Goal: Check status: Check status

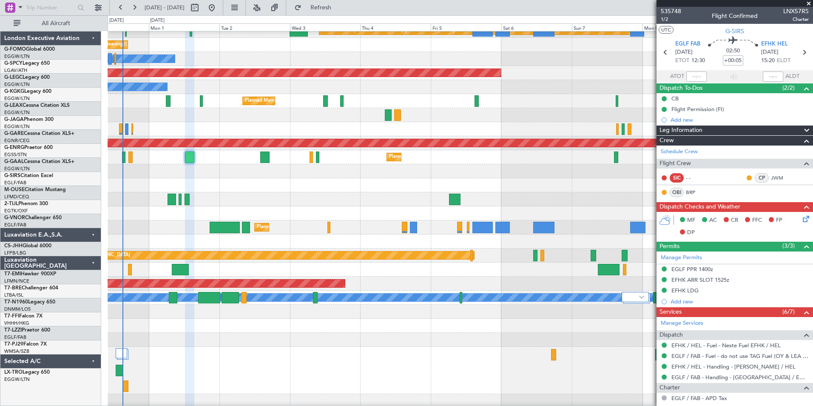
scroll to position [123, 0]
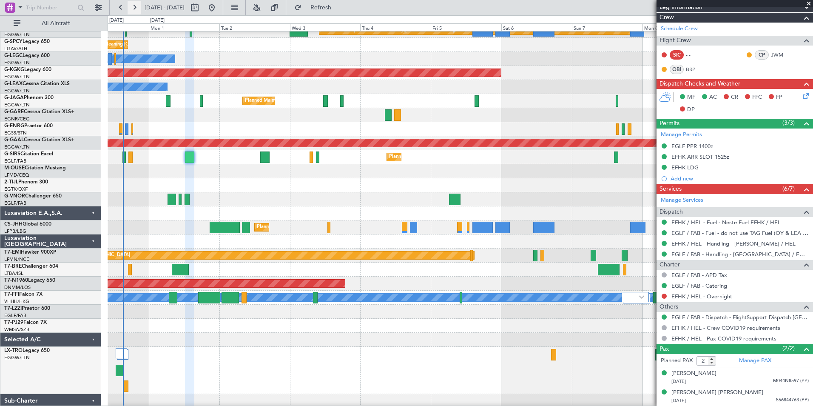
click at [128, 8] on button at bounding box center [135, 8] width 14 height 14
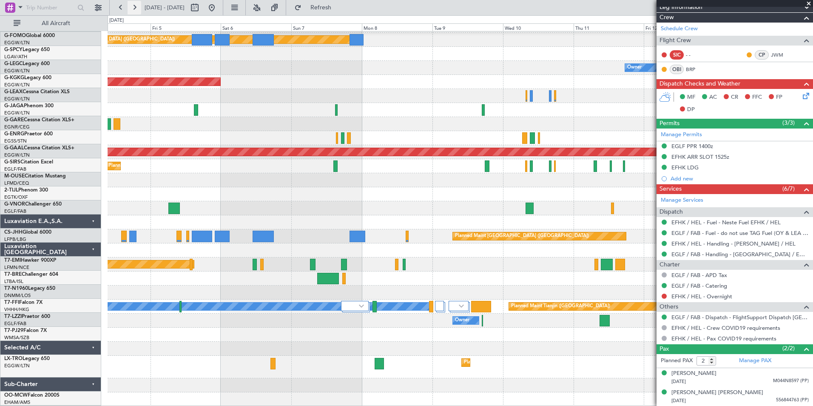
scroll to position [13, 0]
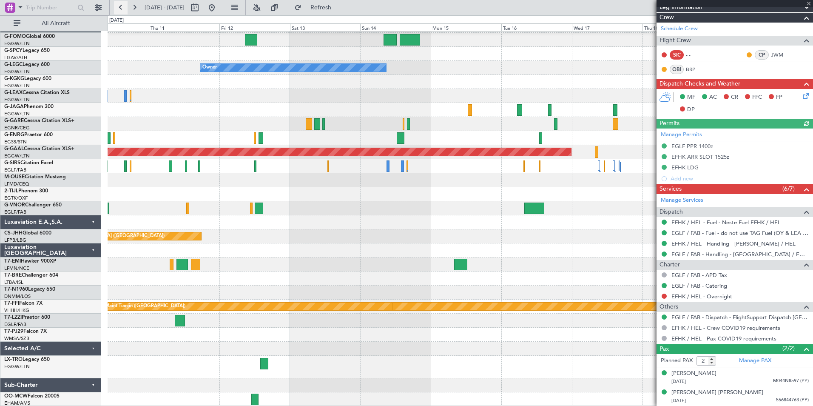
click at [123, 10] on button at bounding box center [121, 8] width 14 height 14
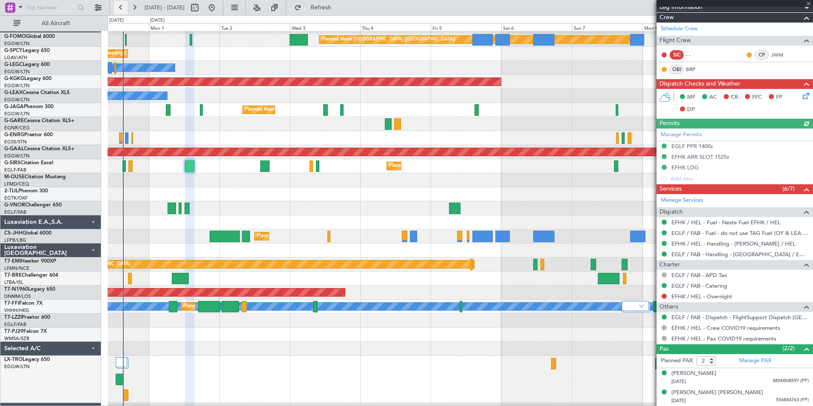
click at [123, 10] on button at bounding box center [121, 8] width 14 height 14
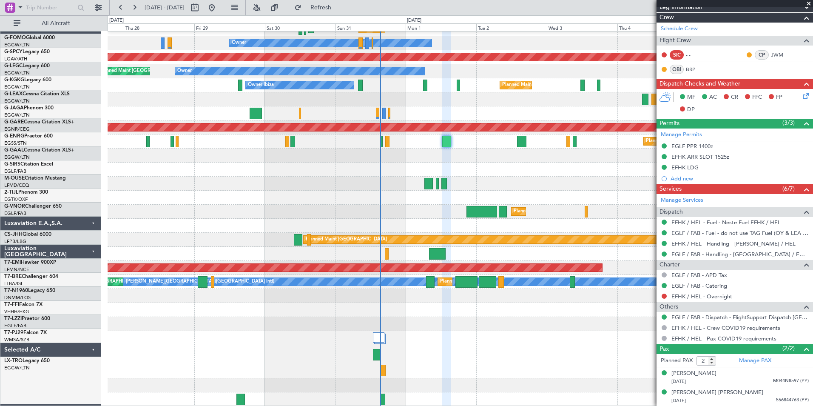
scroll to position [37, 0]
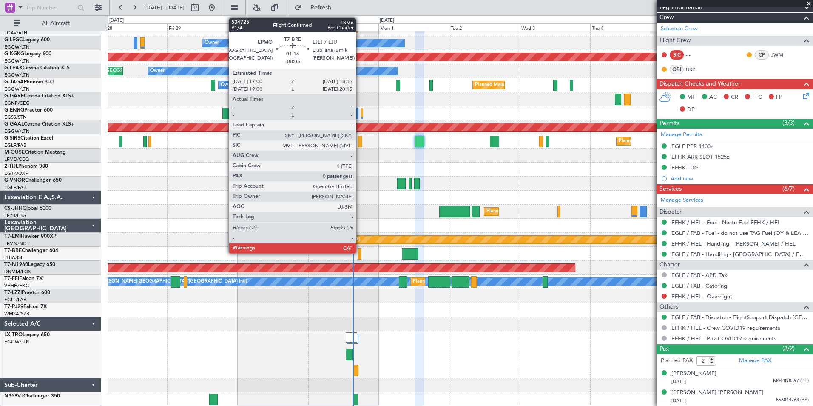
click at [360, 250] on div at bounding box center [360, 253] width 4 height 11
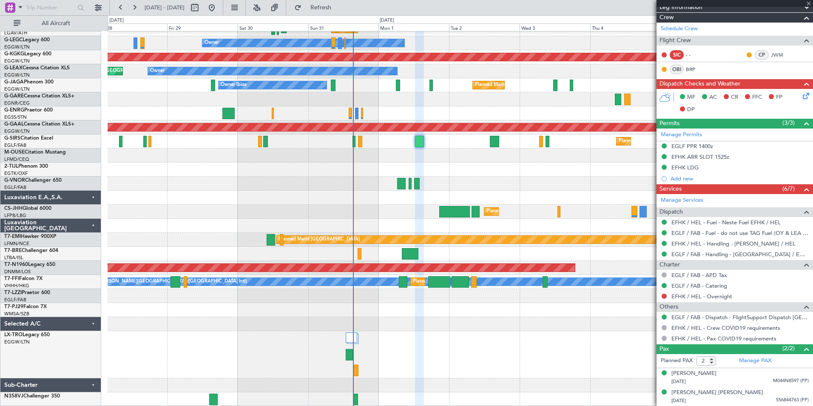
type input "-00:05"
type input "0"
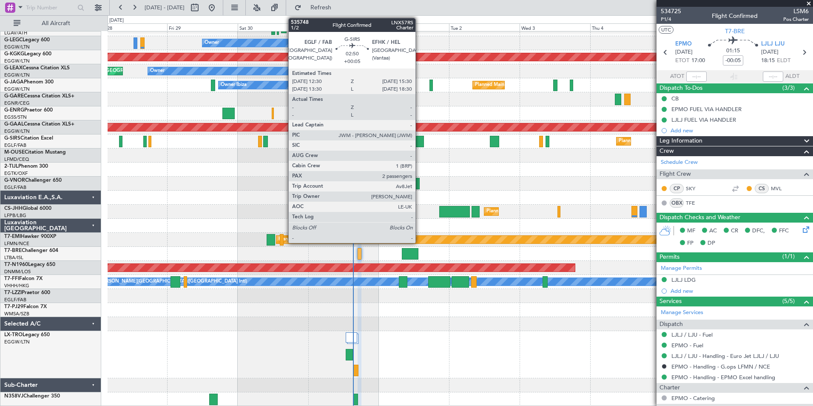
click at [419, 140] on div at bounding box center [419, 141] width 9 height 11
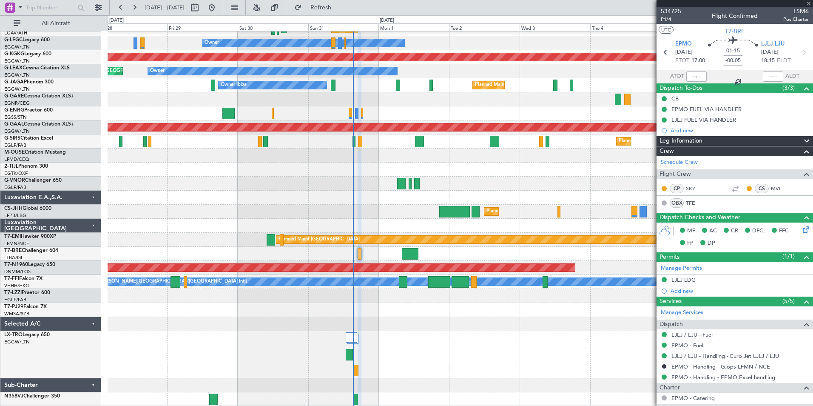
type input "+00:05"
type input "2"
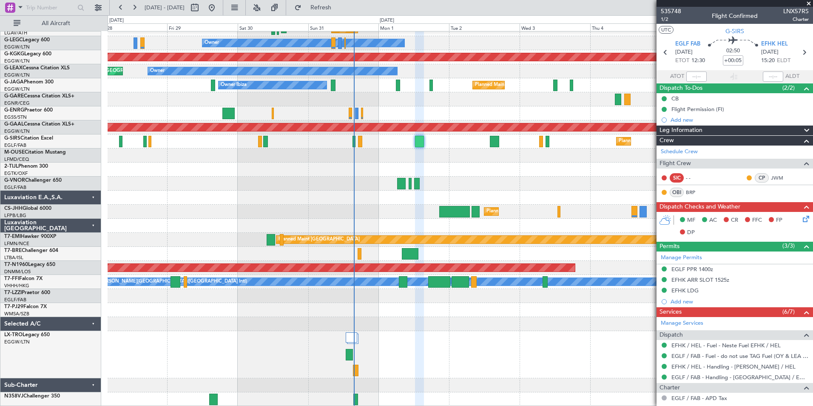
click at [805, 59] on section "EGLF FAB [DATE] ETOT 12:30 02:50 +00:05 EFHK HEL [DATE] 15:20 ELDT" at bounding box center [735, 54] width 156 height 34
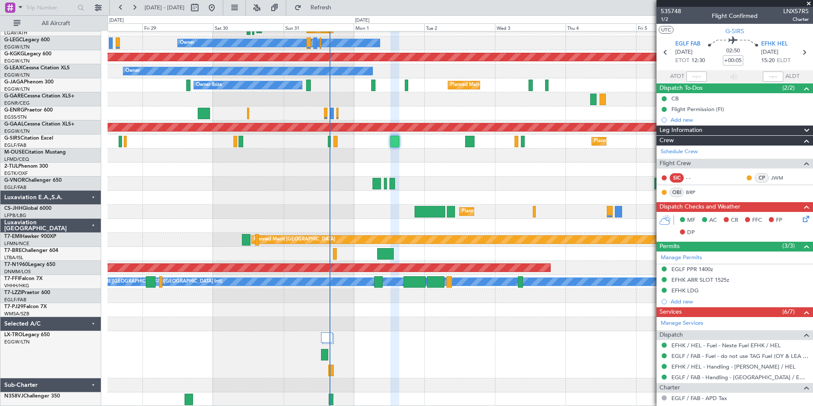
click at [355, 287] on div "Planned Maint [GEOGRAPHIC_DATA] ([GEOGRAPHIC_DATA]) Cleaning [GEOGRAPHIC_DATA] …" at bounding box center [460, 200] width 705 height 412
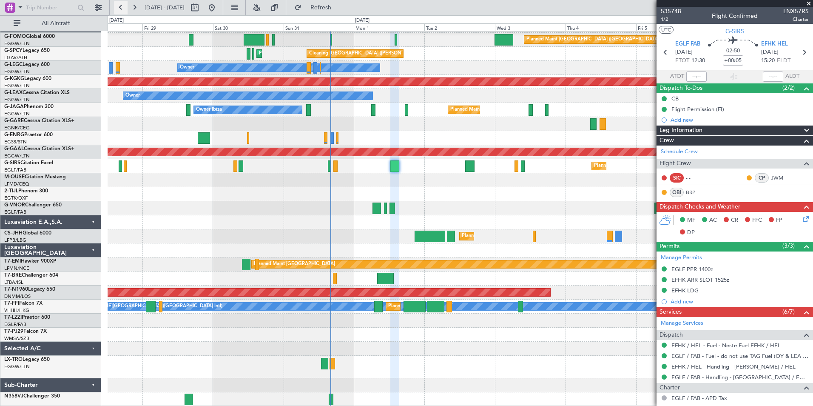
scroll to position [13, 0]
click at [130, 9] on button at bounding box center [135, 8] width 14 height 14
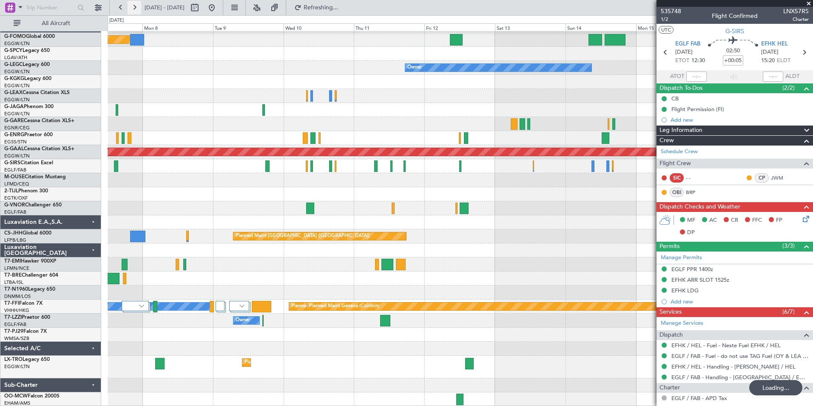
click at [130, 9] on button at bounding box center [135, 8] width 14 height 14
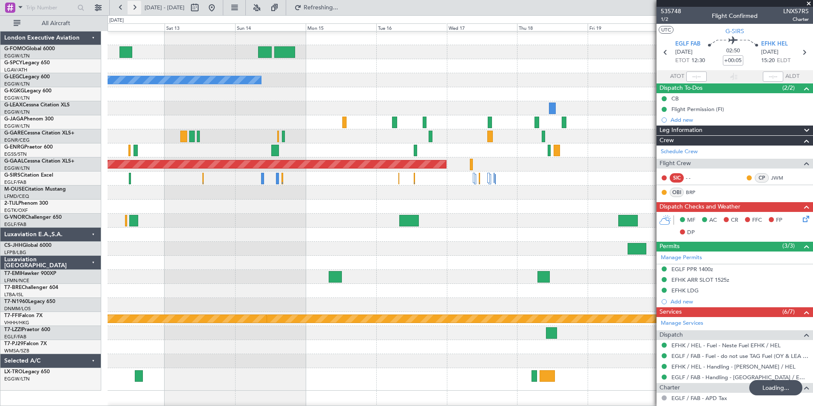
scroll to position [0, 0]
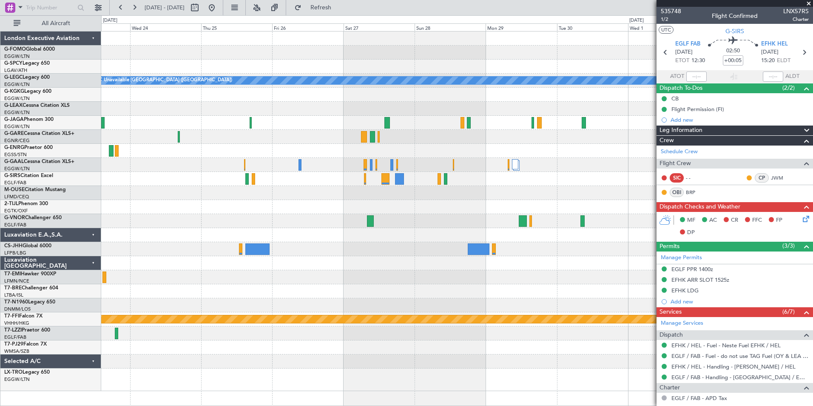
click at [141, 351] on div "A/C Unavailable [GEOGRAPHIC_DATA] ([GEOGRAPHIC_DATA]) Planned Maint Geneva ([GE…" at bounding box center [456, 210] width 711 height 359
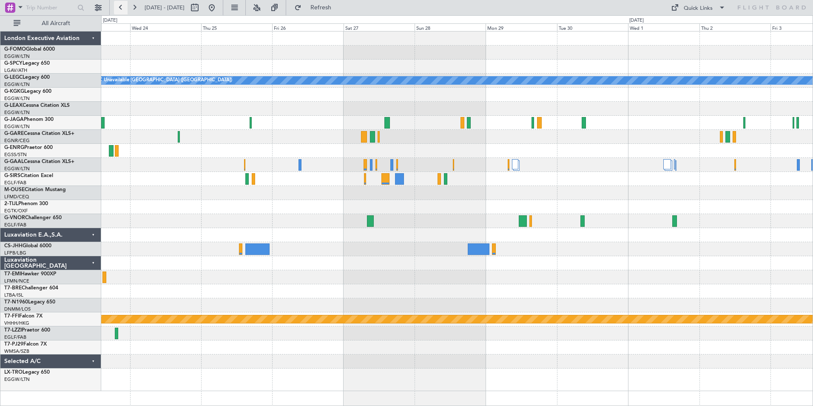
click at [118, 5] on button at bounding box center [121, 8] width 14 height 14
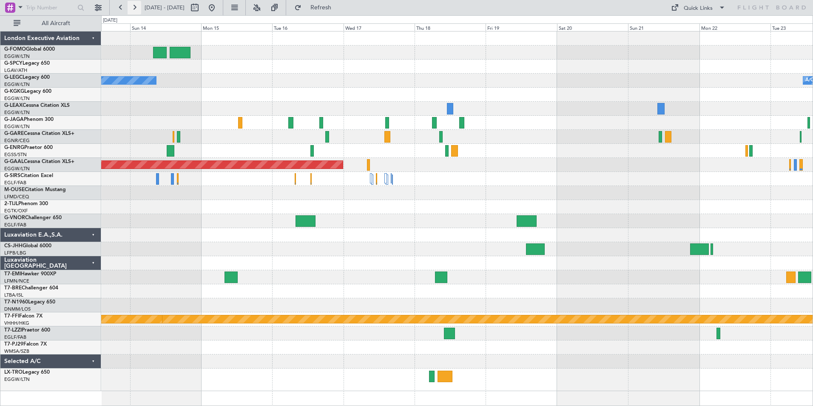
click at [131, 10] on button at bounding box center [135, 8] width 14 height 14
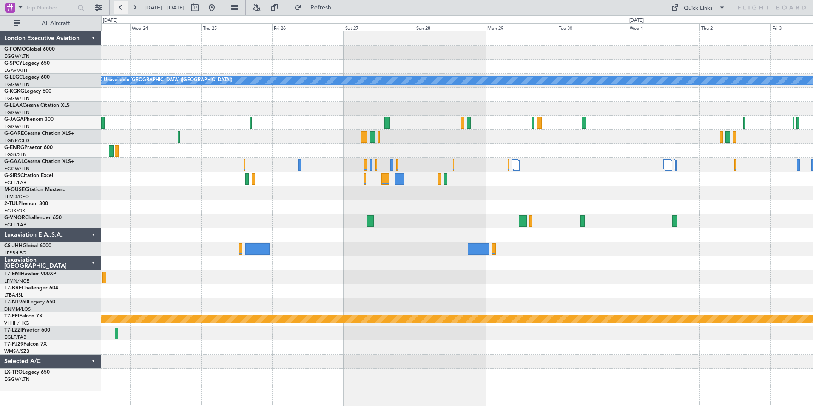
click at [119, 10] on button at bounding box center [121, 8] width 14 height 14
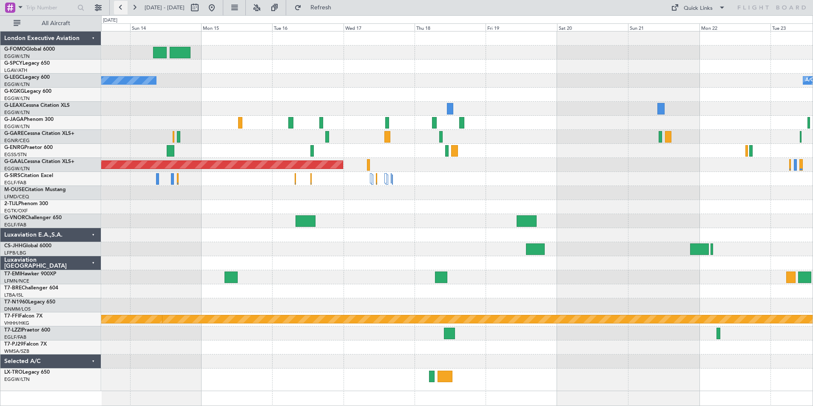
click at [119, 10] on button at bounding box center [121, 8] width 14 height 14
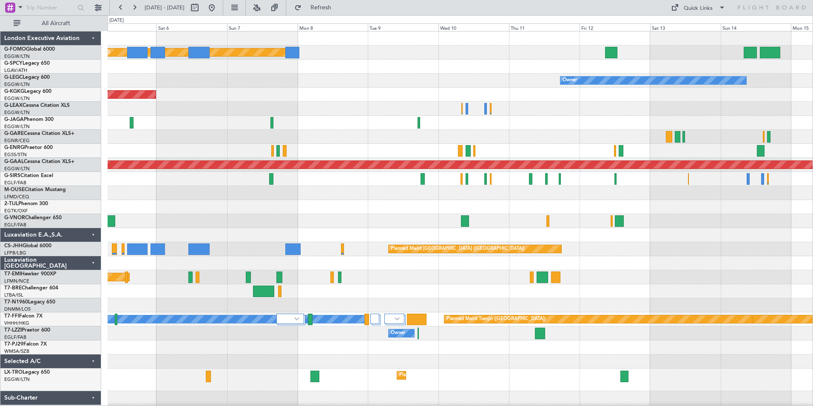
click at [247, 385] on div "Planned Maint Dusseldorf" at bounding box center [460, 379] width 705 height 23
click at [132, 11] on button at bounding box center [135, 8] width 14 height 14
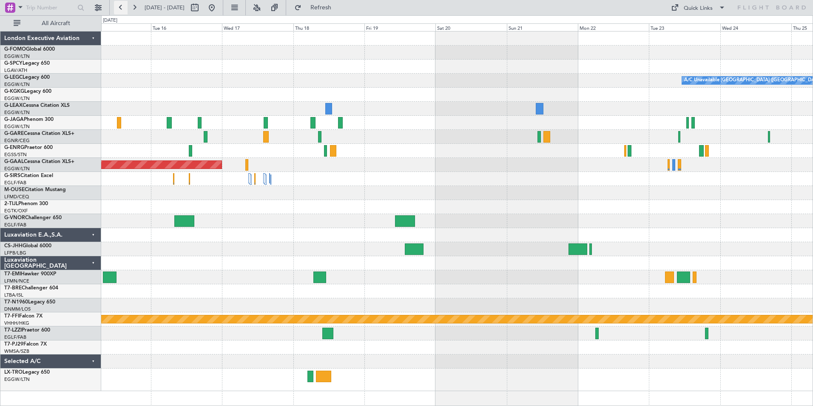
click at [118, 5] on button at bounding box center [121, 8] width 14 height 14
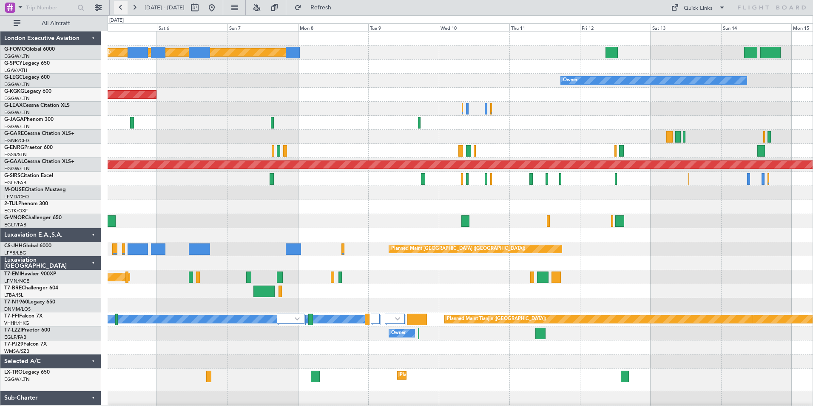
click at [118, 5] on button at bounding box center [121, 8] width 14 height 14
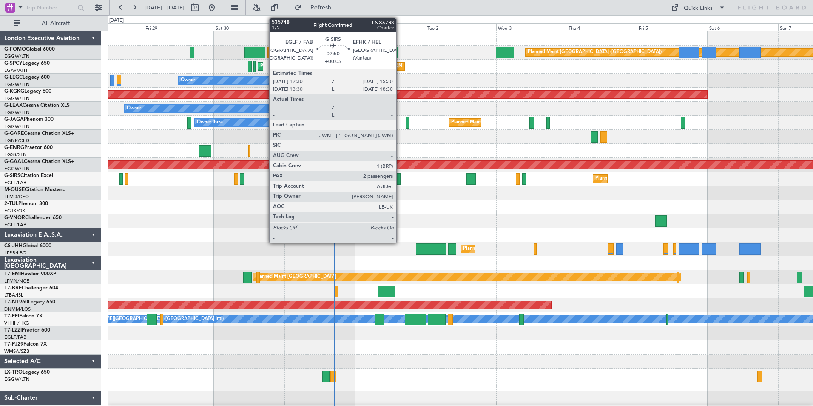
click at [400, 183] on div at bounding box center [395, 178] width 9 height 11
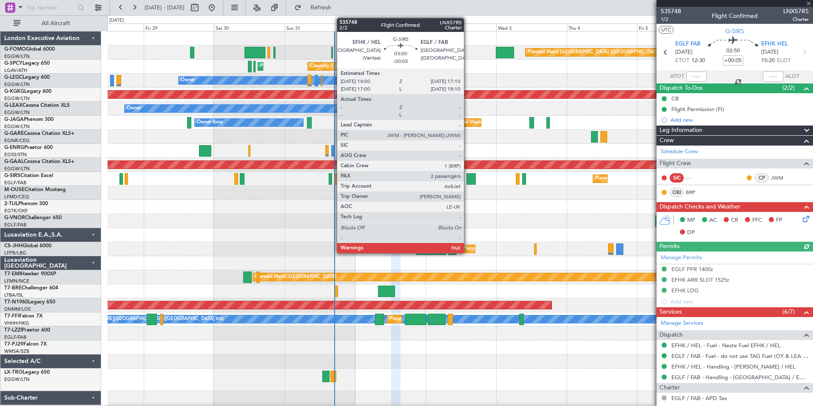
click at [468, 176] on div at bounding box center [471, 178] width 9 height 11
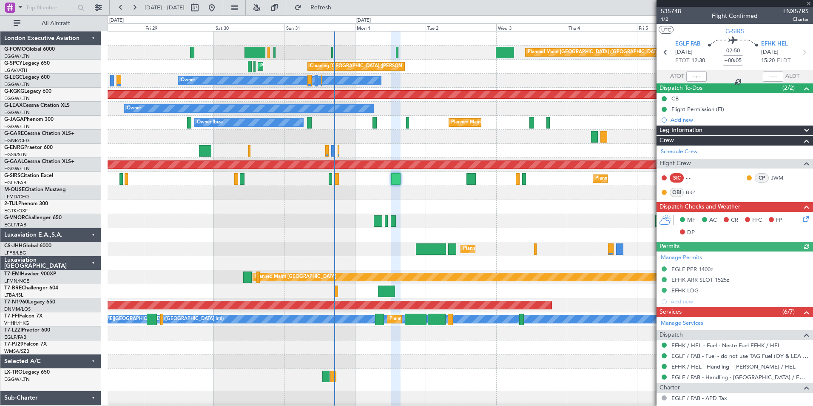
type input "-00:05"
type input "3"
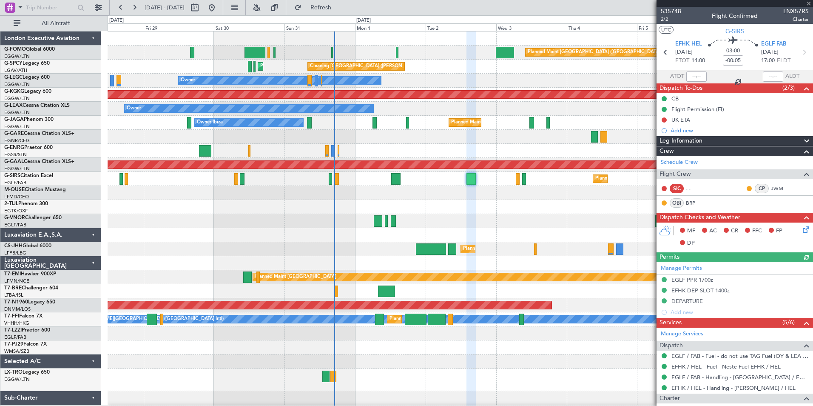
scroll to position [123, 0]
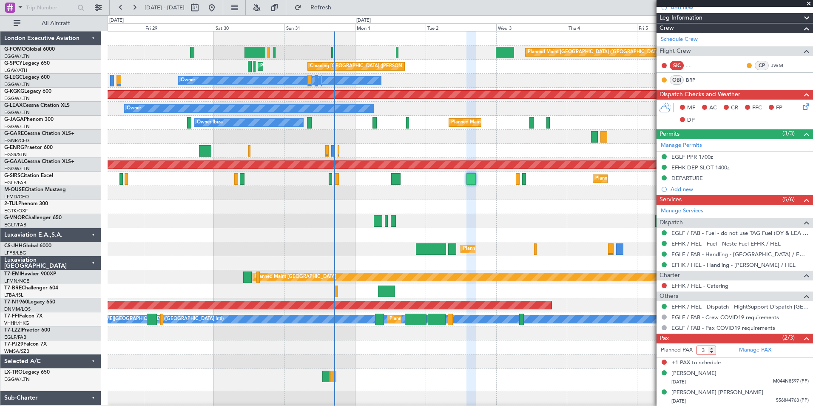
click at [708, 347] on input "3" at bounding box center [707, 349] width 20 height 9
click at [628, 350] on div at bounding box center [460, 347] width 705 height 14
type input "-1"
click at [713, 353] on input "-1" at bounding box center [707, 349] width 20 height 9
type input "2"
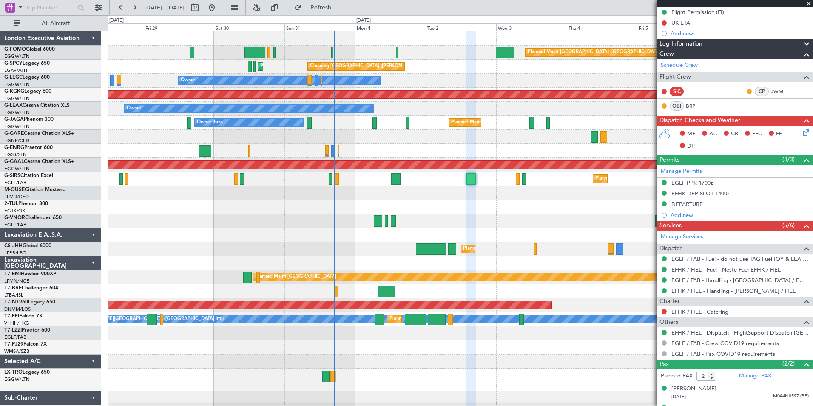
scroll to position [112, 0]
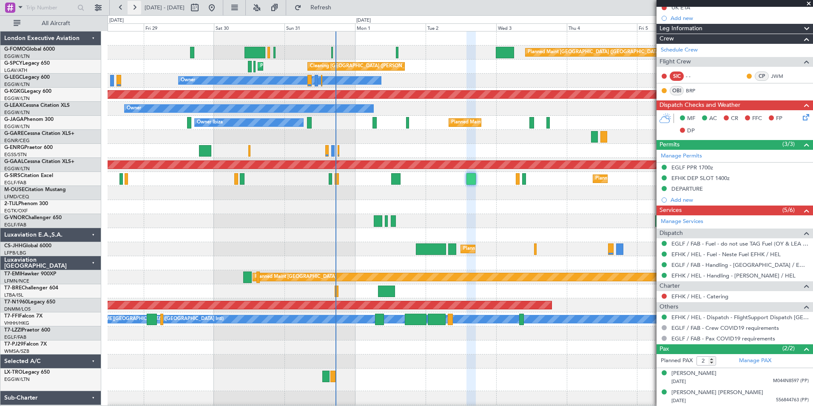
click at [134, 11] on button at bounding box center [135, 8] width 14 height 14
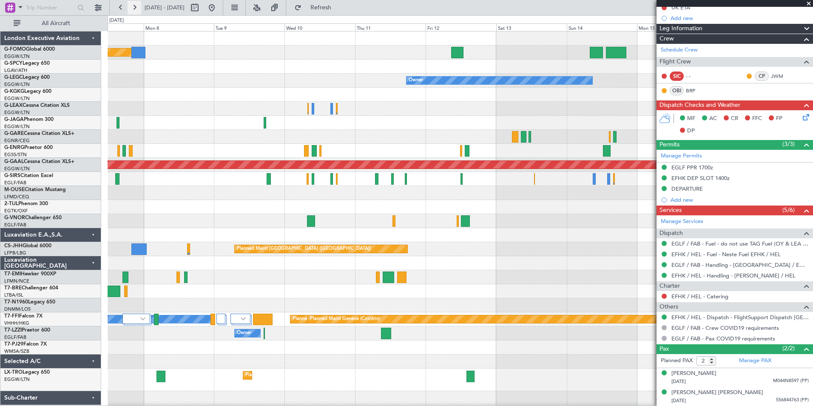
click at [134, 11] on button at bounding box center [135, 8] width 14 height 14
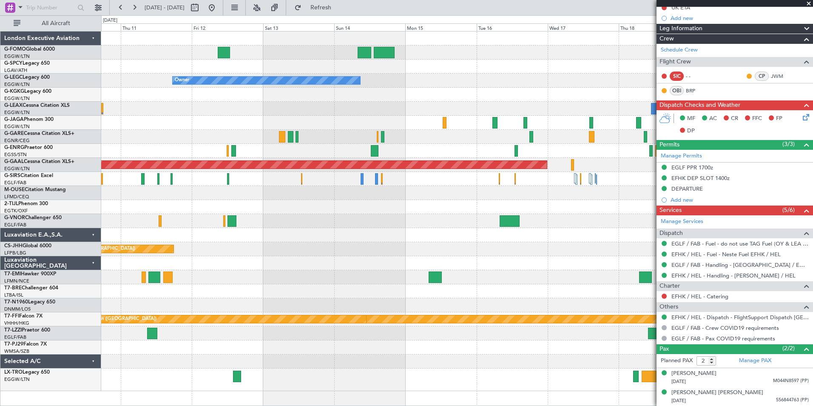
click at [635, 215] on div "Owner Planned [GEOGRAPHIC_DATA] Planned Maint [GEOGRAPHIC_DATA] ([GEOGRAPHIC_DA…" at bounding box center [456, 210] width 711 height 359
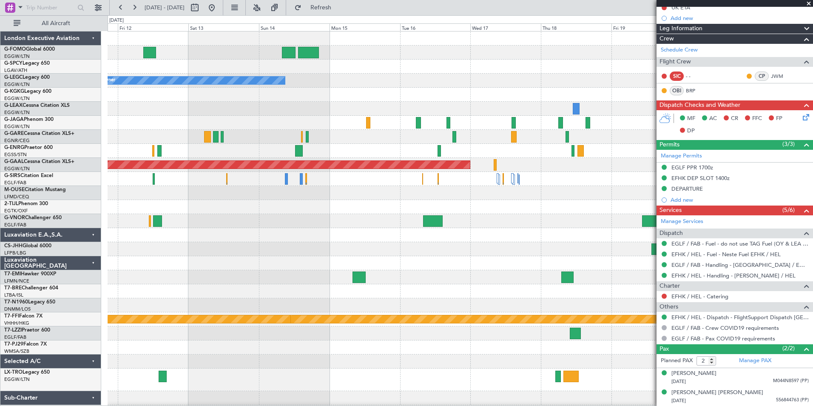
click at [331, 326] on div "Owner A/C Unavailable [GEOGRAPHIC_DATA] ([GEOGRAPHIC_DATA]) Planned [GEOGRAPHIC…" at bounding box center [460, 224] width 705 height 387
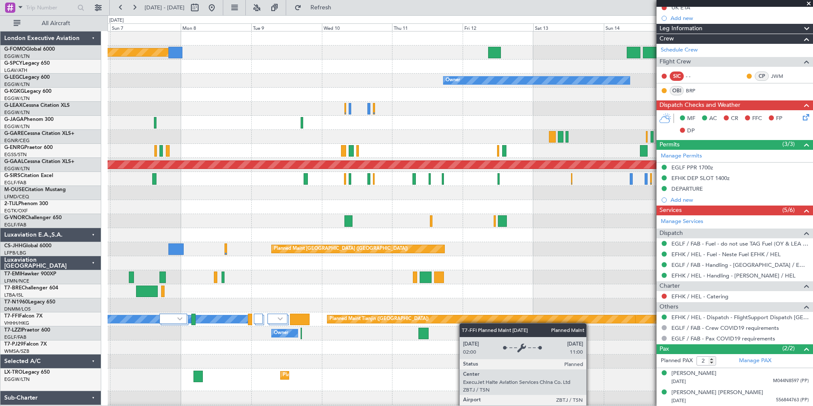
click at [484, 323] on div "Planned Maint [GEOGRAPHIC_DATA] ([GEOGRAPHIC_DATA]) Owner AOG Maint [GEOGRAPHIC…" at bounding box center [460, 224] width 705 height 387
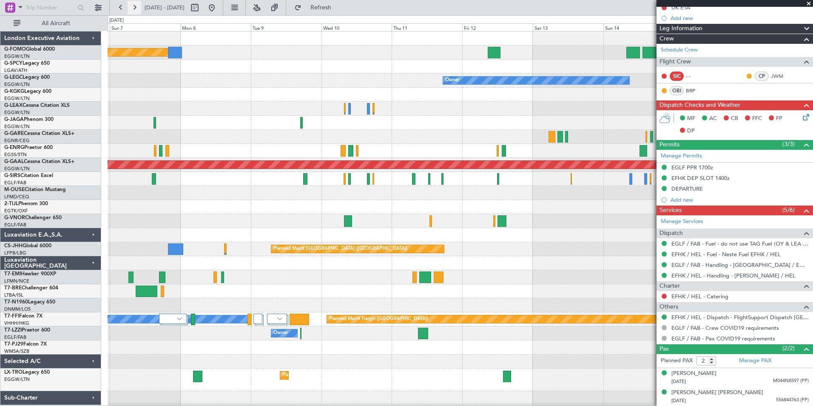
click at [130, 6] on button at bounding box center [135, 8] width 14 height 14
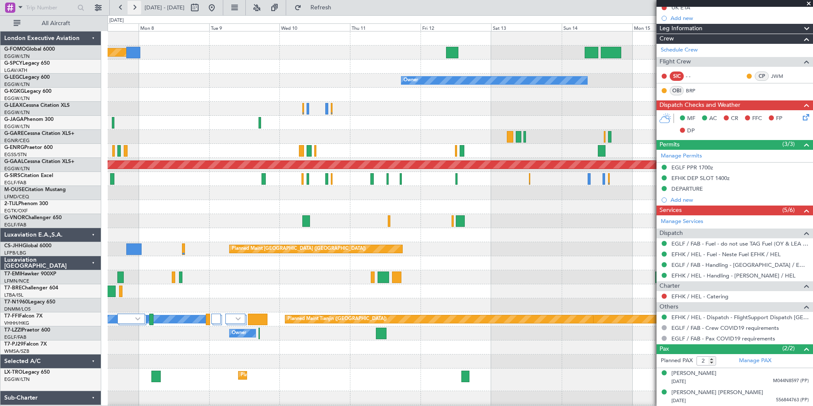
click at [130, 6] on button at bounding box center [135, 8] width 14 height 14
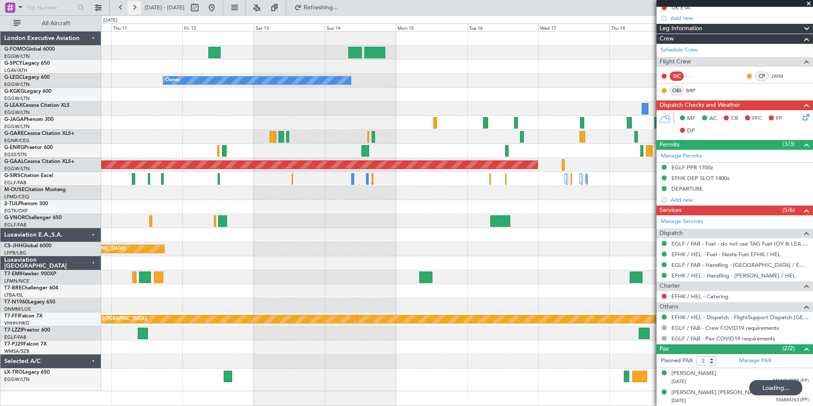
click at [130, 6] on button at bounding box center [135, 8] width 14 height 14
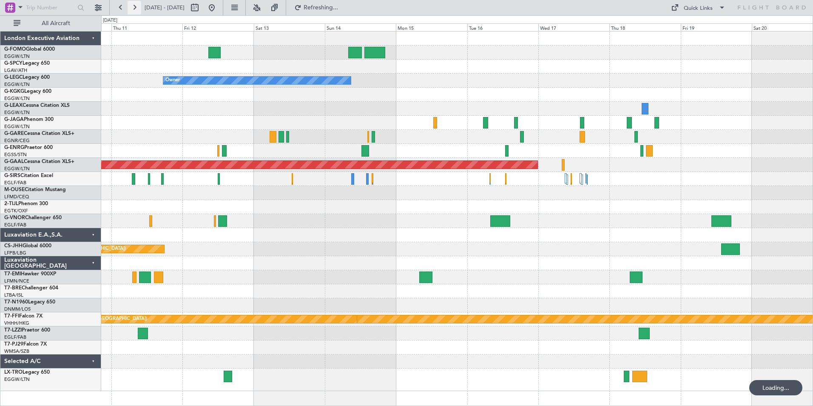
scroll to position [0, 0]
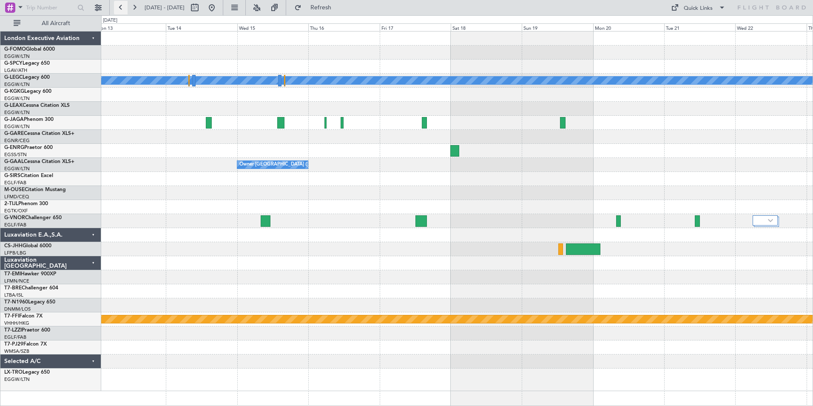
click at [124, 11] on button at bounding box center [121, 8] width 14 height 14
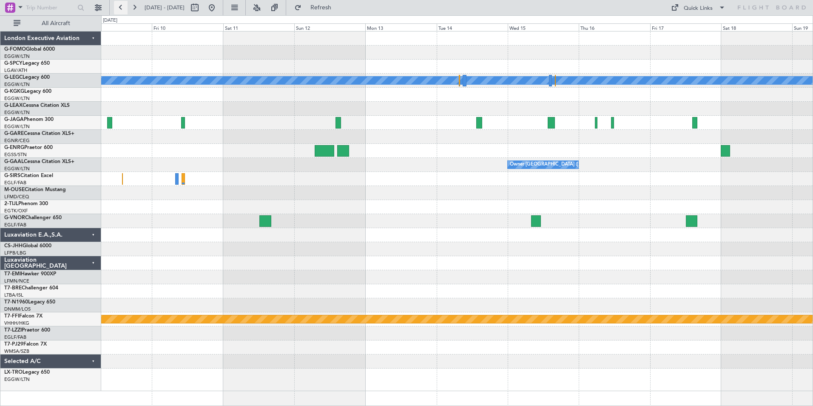
click at [124, 11] on button at bounding box center [121, 8] width 14 height 14
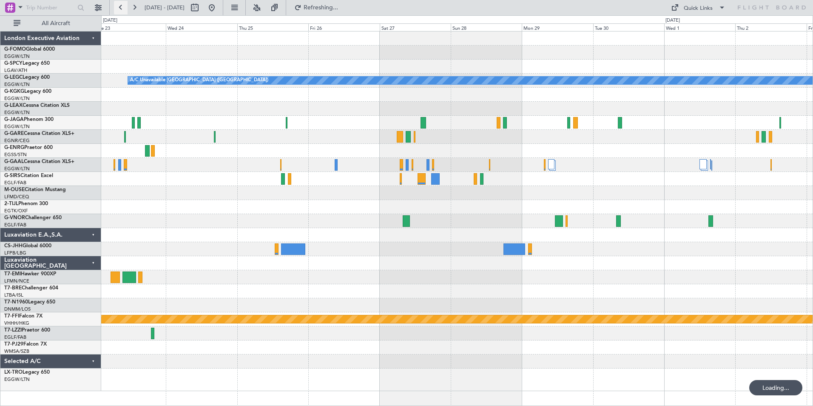
click at [124, 11] on button at bounding box center [121, 8] width 14 height 14
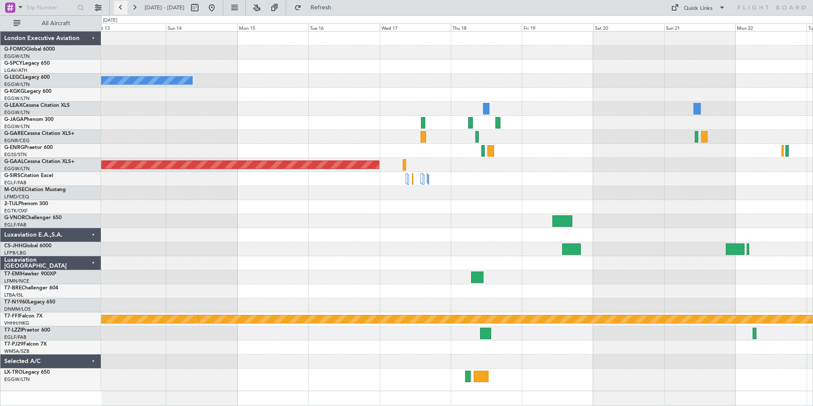
click at [124, 11] on button at bounding box center [121, 8] width 14 height 14
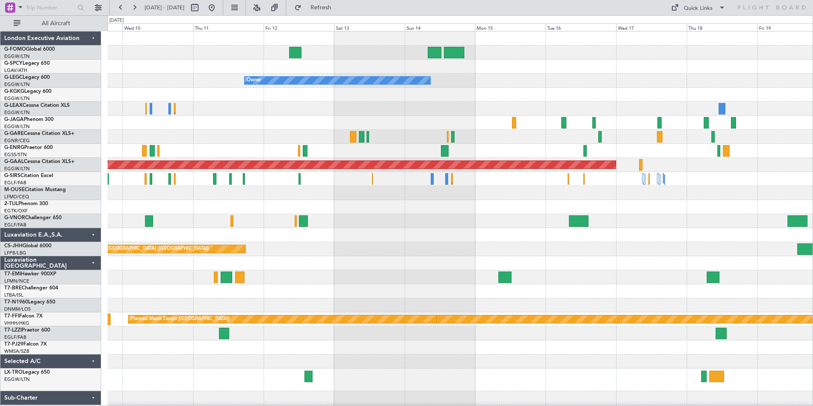
click at [27, 298] on div "Planned Maint [GEOGRAPHIC_DATA] ([GEOGRAPHIC_DATA]) Owner Planned [GEOGRAPHIC_D…" at bounding box center [406, 210] width 813 height 390
click at [122, 10] on button at bounding box center [121, 8] width 14 height 14
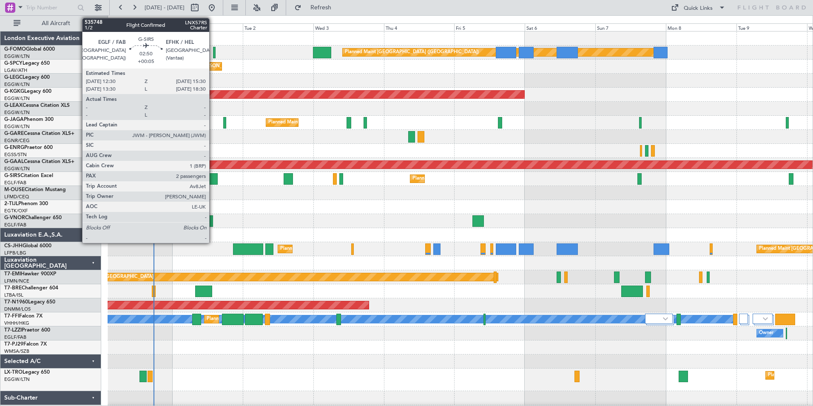
click at [213, 184] on div at bounding box center [212, 178] width 9 height 11
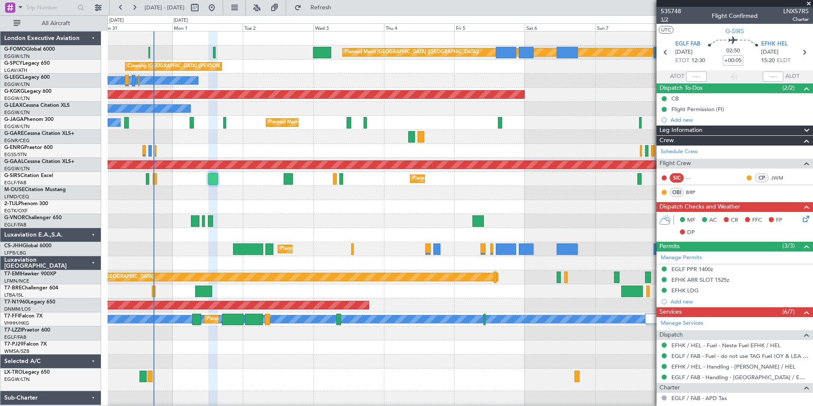
click at [666, 20] on span "1/2" at bounding box center [671, 19] width 20 height 7
click at [674, 13] on span "535748" at bounding box center [671, 11] width 20 height 9
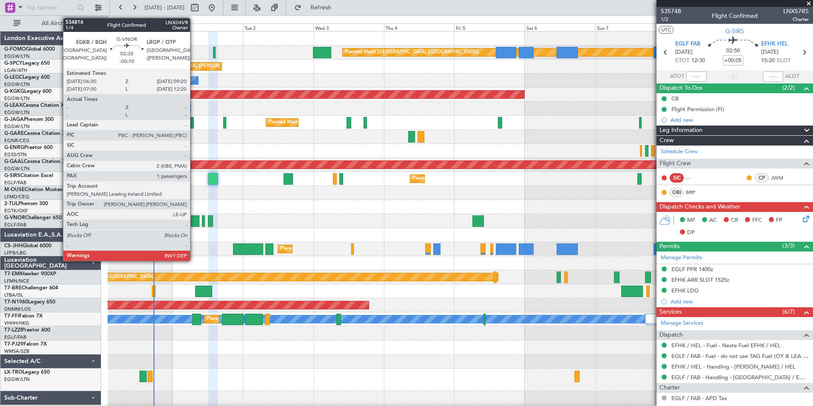
click at [194, 225] on div at bounding box center [195, 220] width 9 height 11
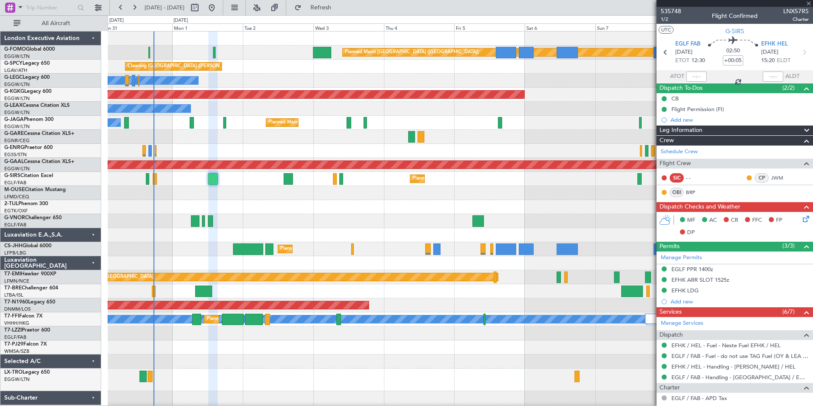
type input "-00:10"
type input "1"
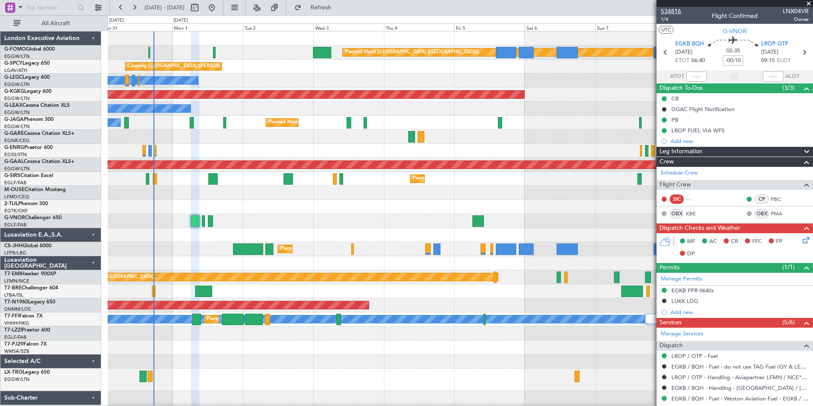
click at [673, 12] on span "534816" at bounding box center [671, 11] width 20 height 9
click at [709, 290] on div "EGKB PPR 0640z" at bounding box center [692, 290] width 43 height 7
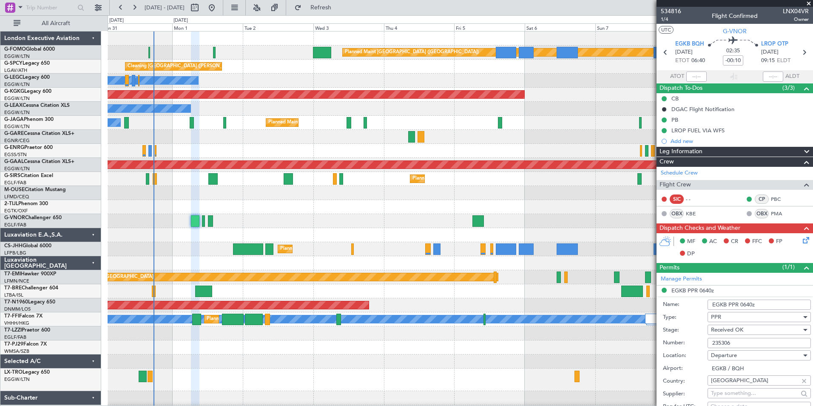
drag, startPoint x: 734, startPoint y: 344, endPoint x: 660, endPoint y: 359, distance: 75.6
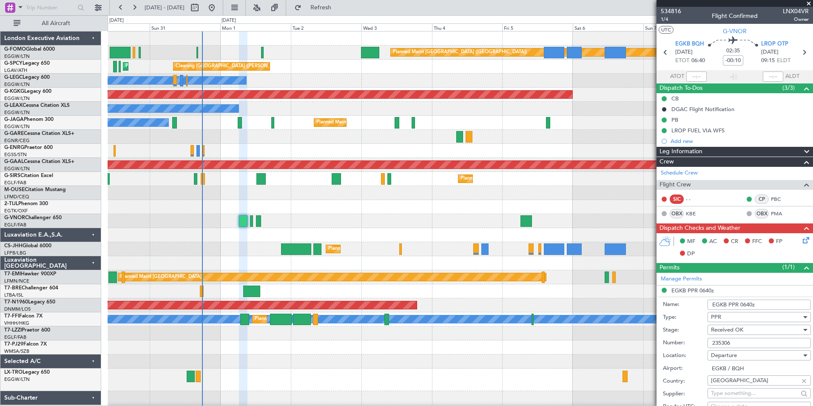
click at [195, 285] on div "Planned Maint London (Luton) Cleaning Athens (Eleftherios Venizelos Intl) Plann…" at bounding box center [460, 224] width 705 height 387
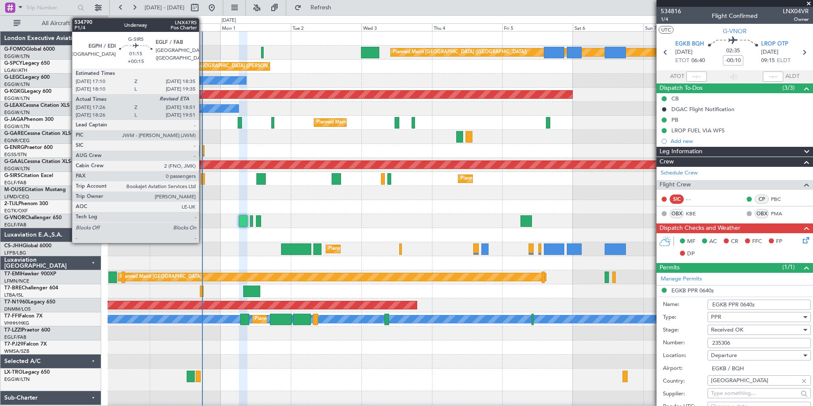
click at [203, 180] on div at bounding box center [203, 178] width 4 height 11
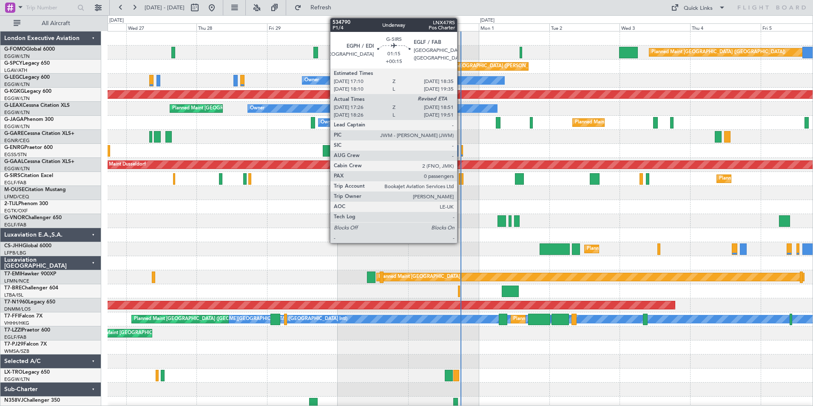
click at [461, 180] on div at bounding box center [461, 178] width 4 height 11
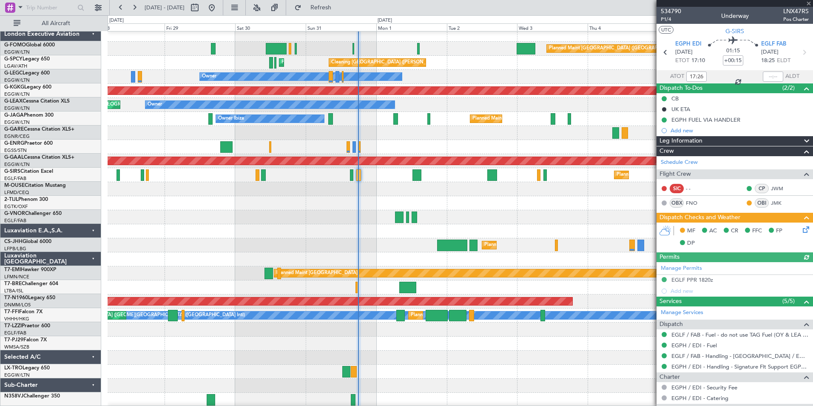
click at [381, 203] on div at bounding box center [460, 203] width 705 height 14
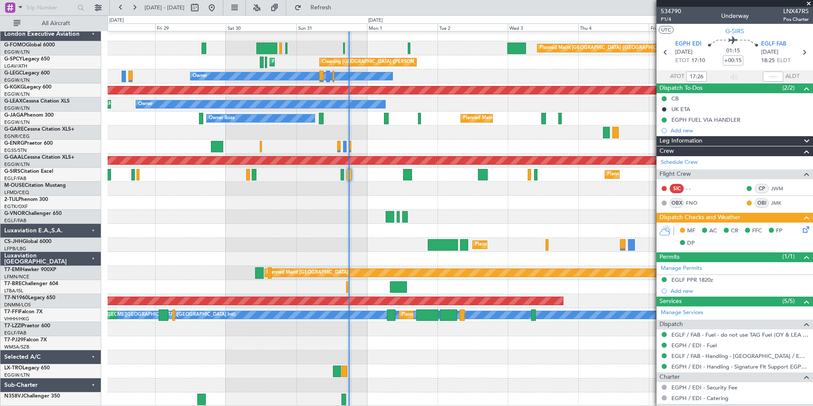
click at [326, 198] on div "Planned Maint London (Luton) Cleaning Athens (Eleftherios Venizelos Intl) Plann…" at bounding box center [460, 216] width 705 height 379
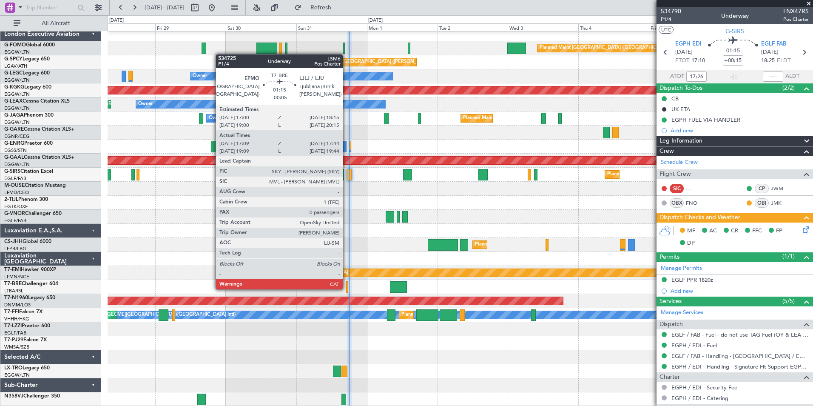
click at [347, 288] on div at bounding box center [347, 286] width 2 height 11
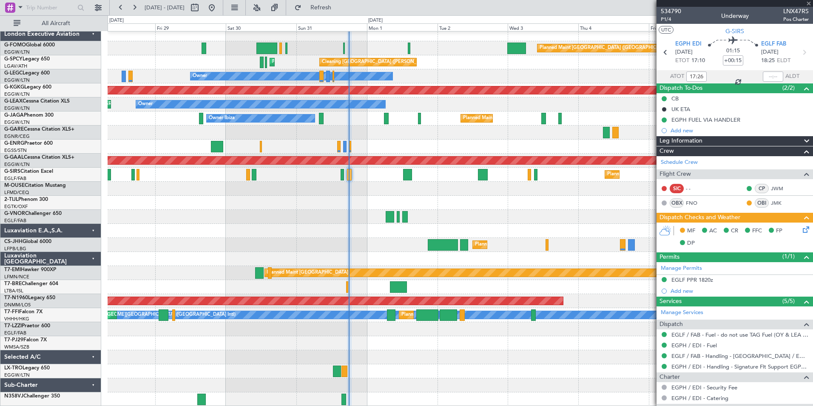
type input "-00:05"
type input "17:09"
type input "17:44"
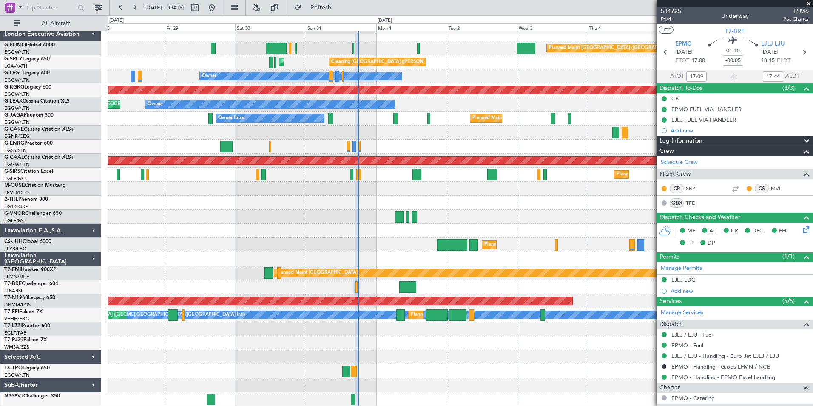
click at [337, 373] on div "Planned Maint London (Luton) Cleaning Athens (Eleftherios Venizelos Intl) Plann…" at bounding box center [460, 216] width 705 height 379
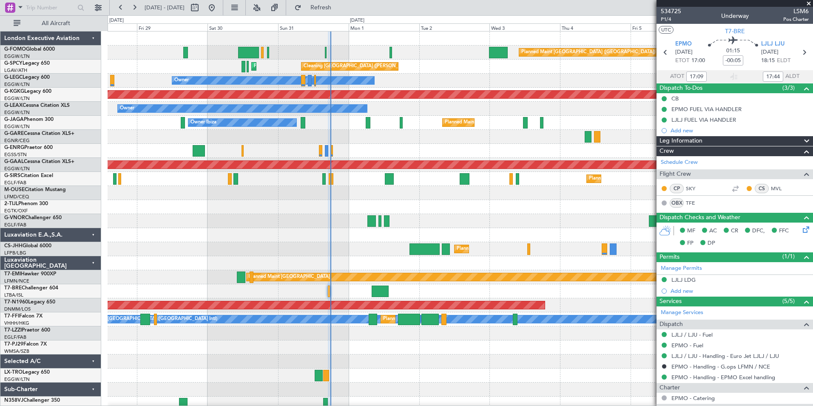
click at [287, 225] on div at bounding box center [460, 221] width 705 height 14
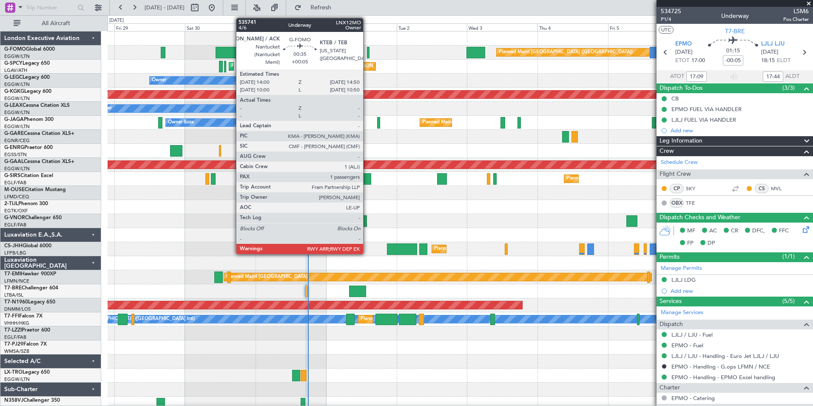
click at [367, 54] on div at bounding box center [368, 52] width 3 height 11
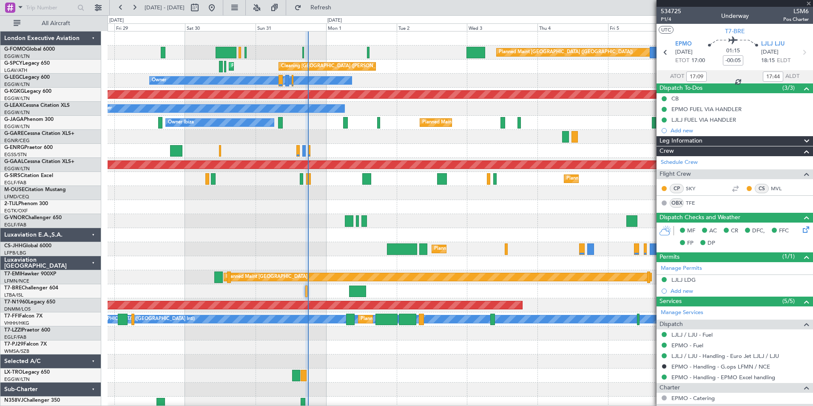
type input "+00:05"
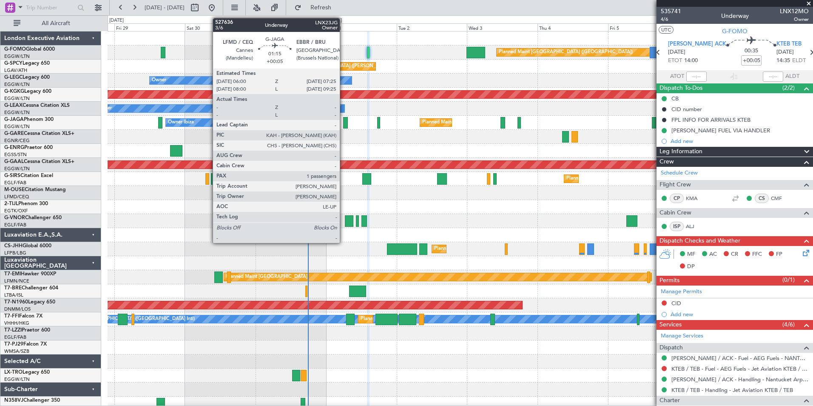
click at [344, 122] on div at bounding box center [345, 122] width 4 height 11
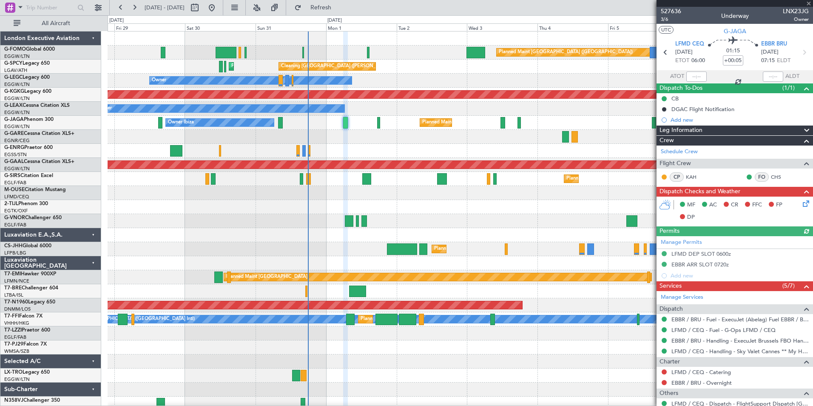
click at [381, 122] on div "Planned Maint London (Luton) Owner Ibiza" at bounding box center [460, 123] width 705 height 14
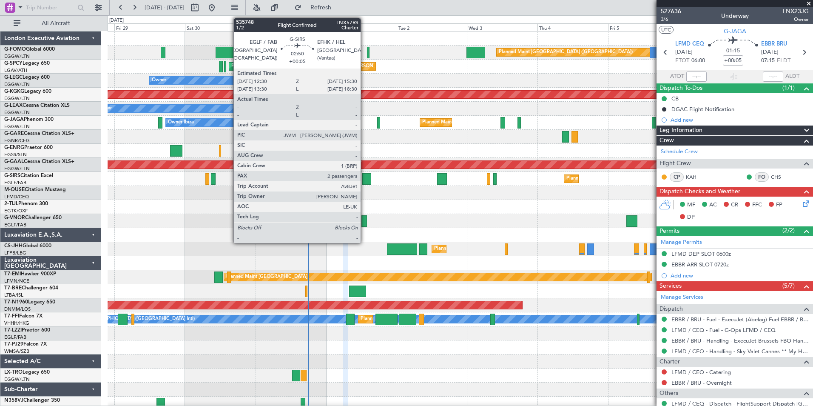
click at [364, 176] on div at bounding box center [366, 178] width 9 height 11
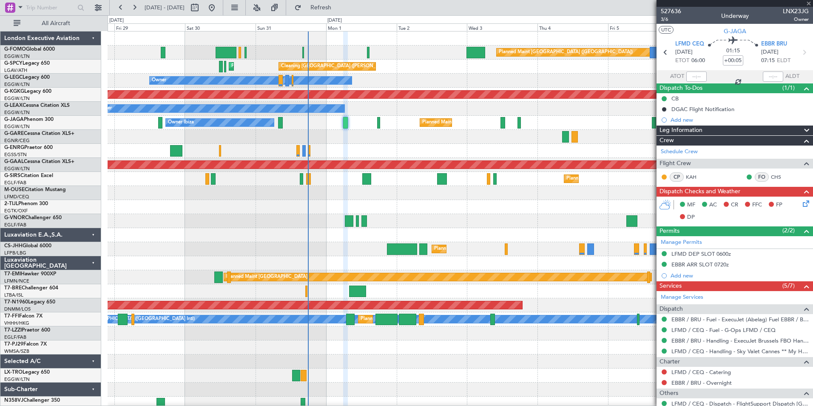
type input "2"
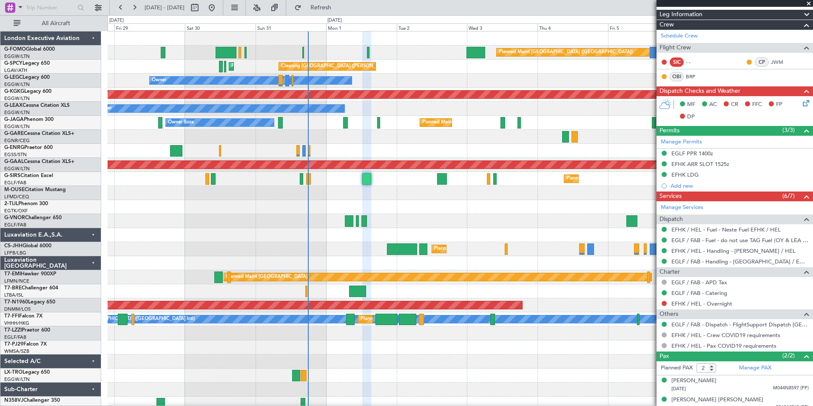
scroll to position [123, 0]
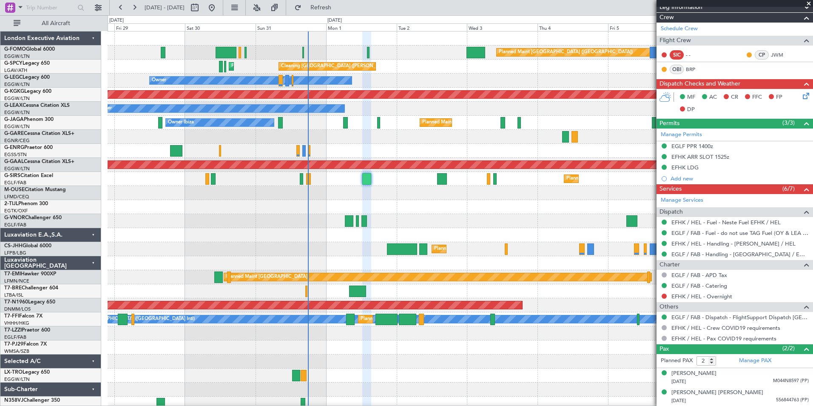
click at [354, 242] on div "Planned Maint London (Luton) Planned Maint Paris (Le Bourget)" at bounding box center [460, 249] width 705 height 14
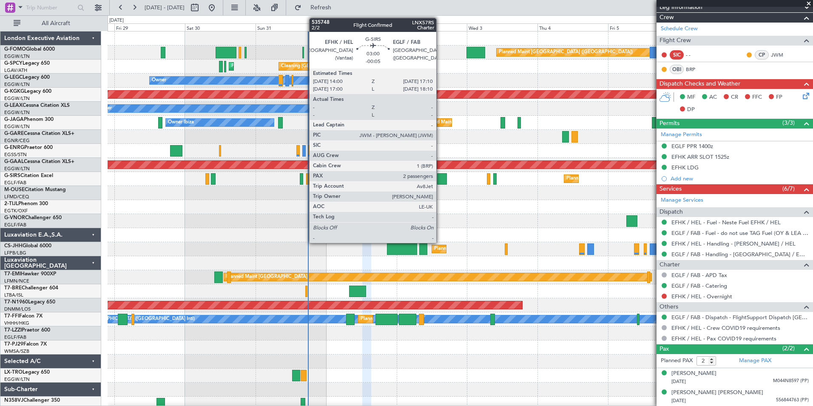
click at [440, 179] on div at bounding box center [441, 178] width 9 height 11
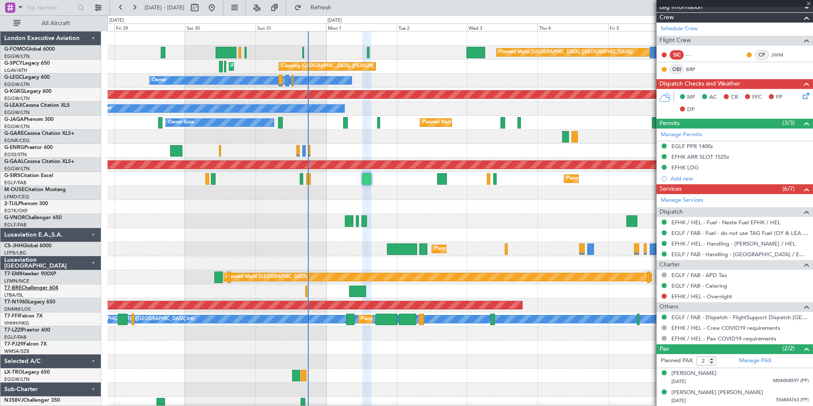
scroll to position [0, 0]
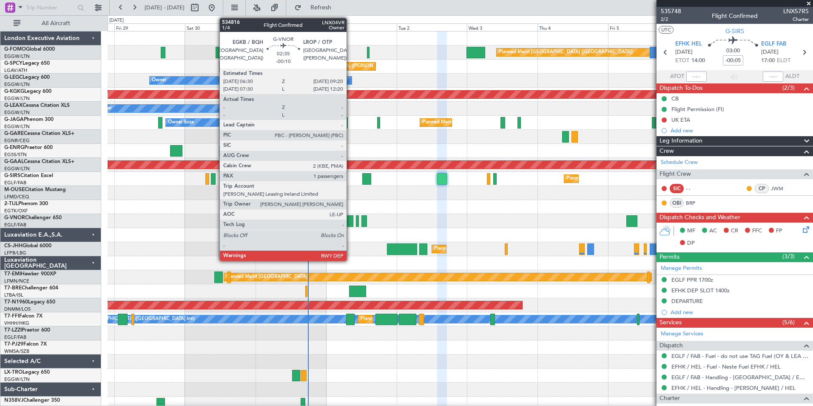
click at [350, 224] on div at bounding box center [349, 220] width 9 height 11
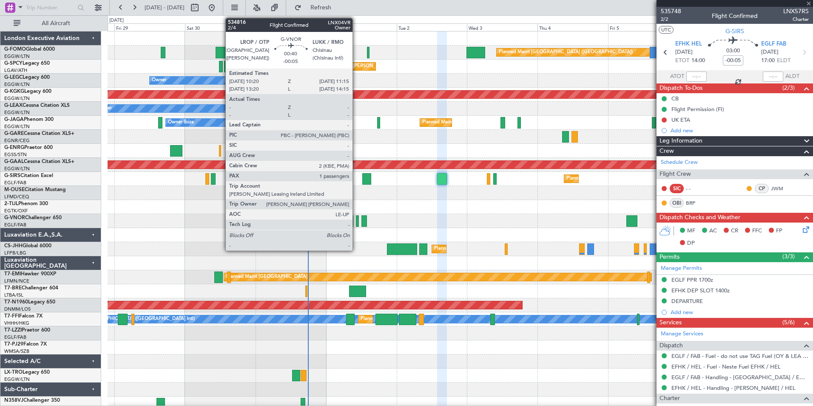
type input "-00:10"
type input "1"
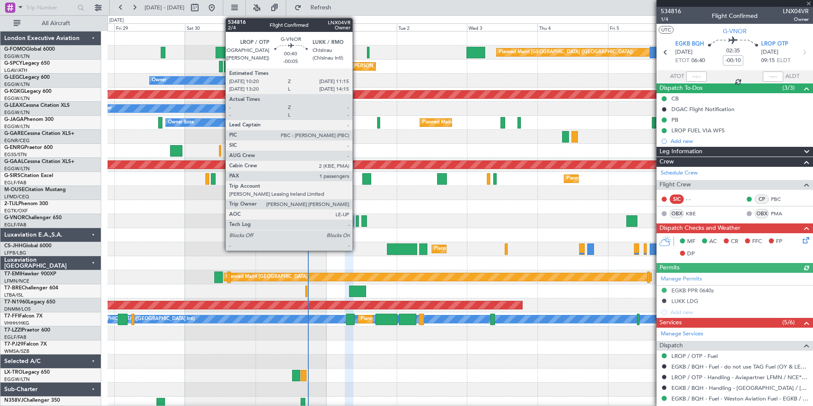
click at [356, 220] on div at bounding box center [357, 220] width 3 height 11
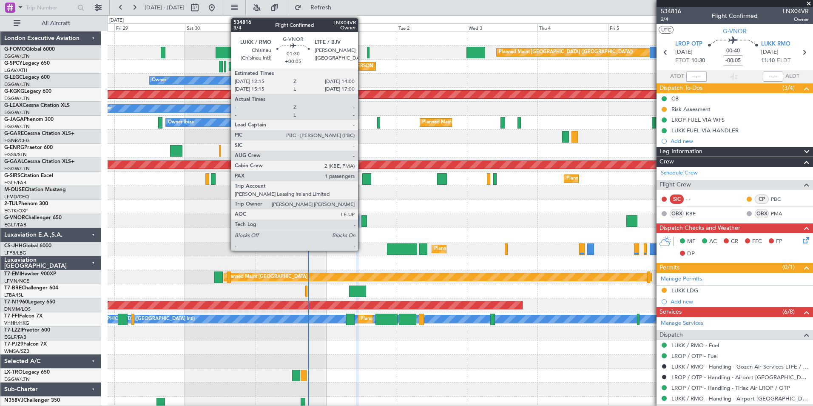
click at [362, 219] on div at bounding box center [364, 220] width 6 height 11
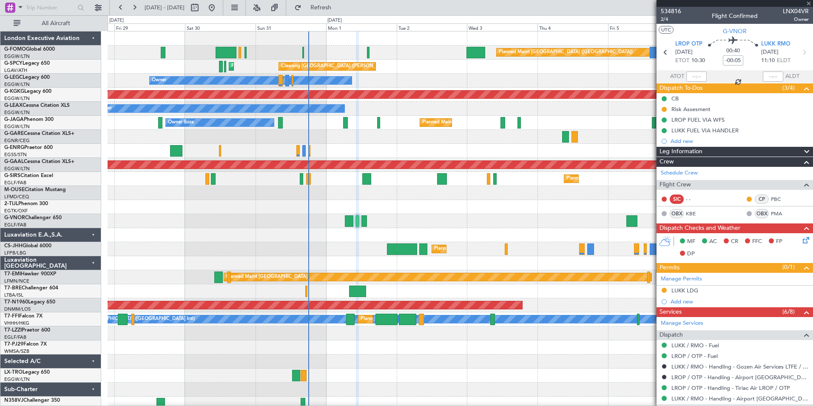
type input "+00:05"
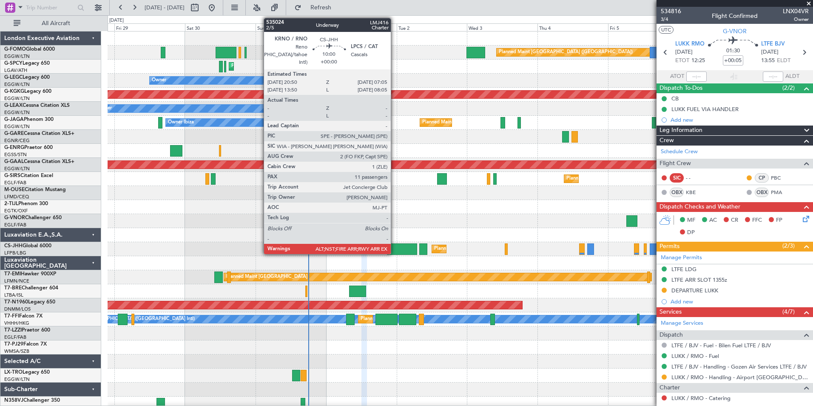
click at [395, 248] on div at bounding box center [402, 248] width 30 height 11
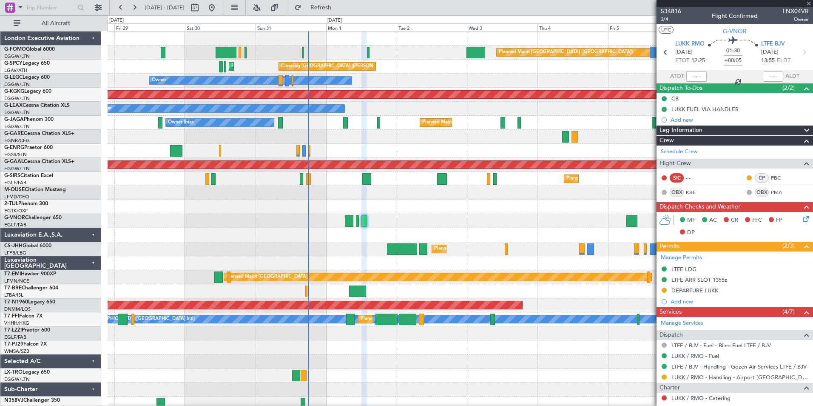
type input "11"
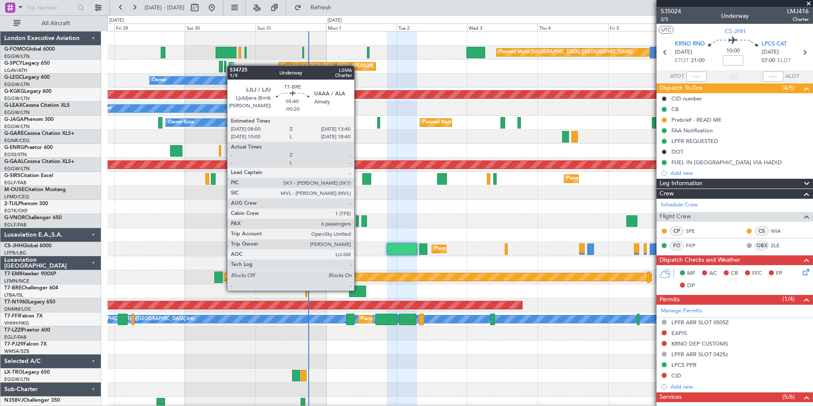
click at [358, 290] on div at bounding box center [357, 290] width 17 height 11
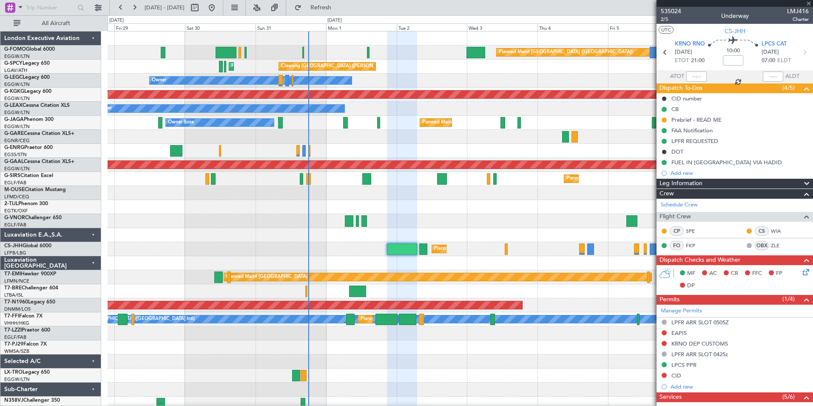
type input "-00:20"
type input "6"
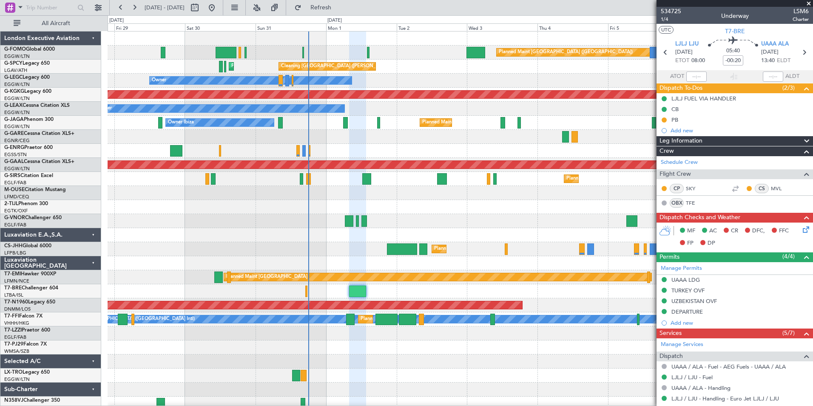
scroll to position [231, 0]
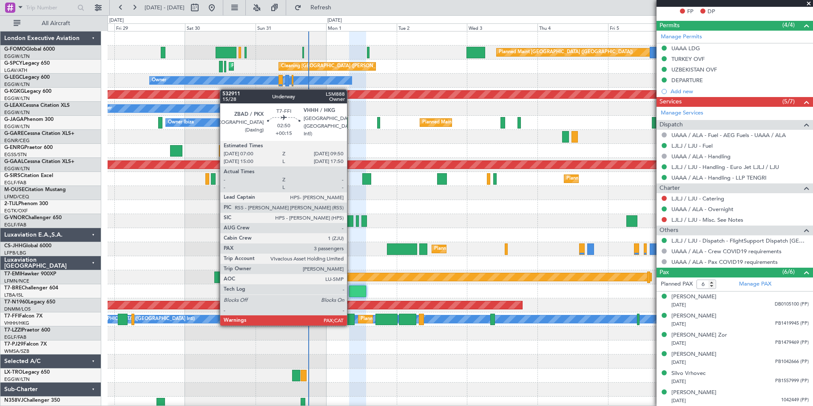
click at [351, 324] on div at bounding box center [350, 318] width 9 height 11
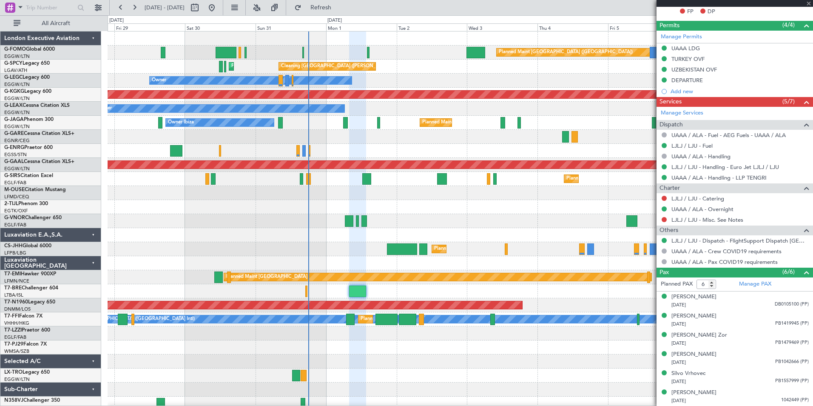
type input "+00:15"
type input "5"
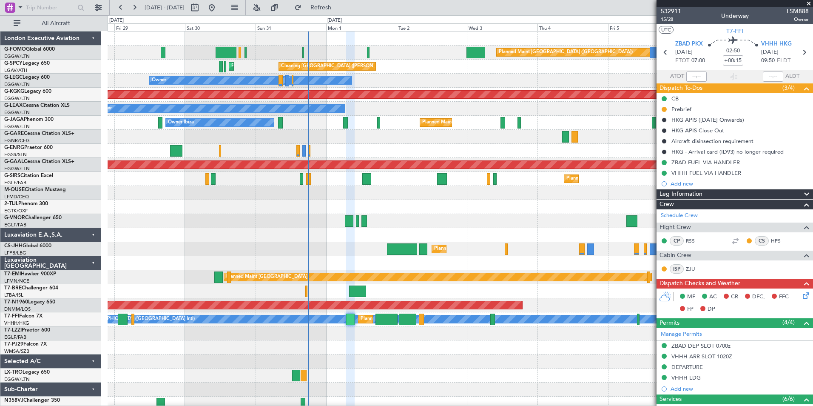
scroll to position [250, 0]
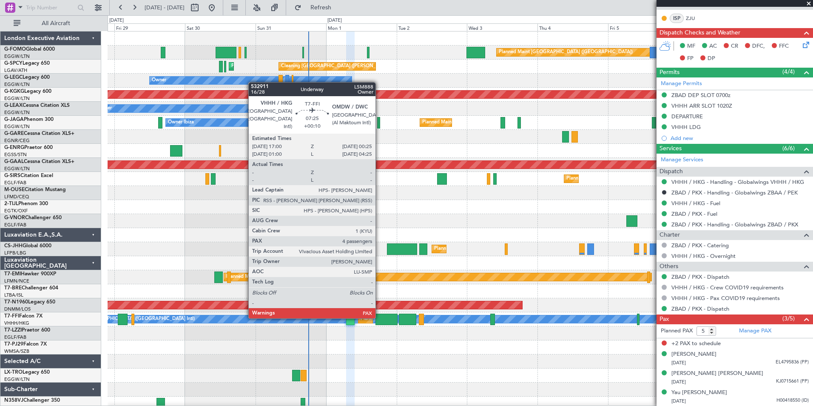
click at [379, 317] on div at bounding box center [387, 318] width 22 height 11
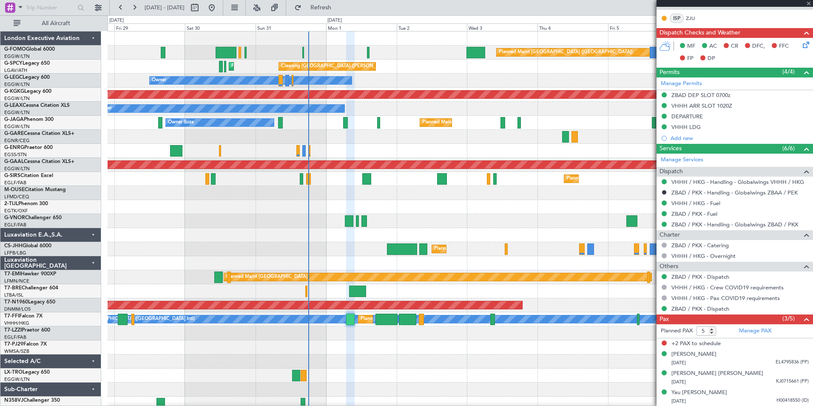
type input "+00:10"
type input "4"
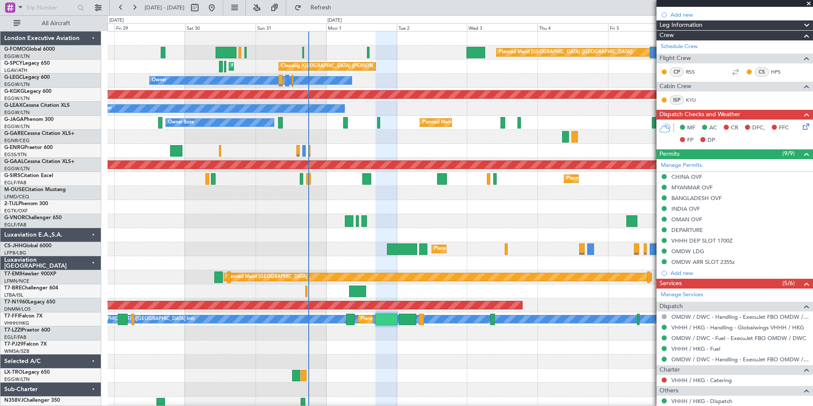
scroll to position [270, 0]
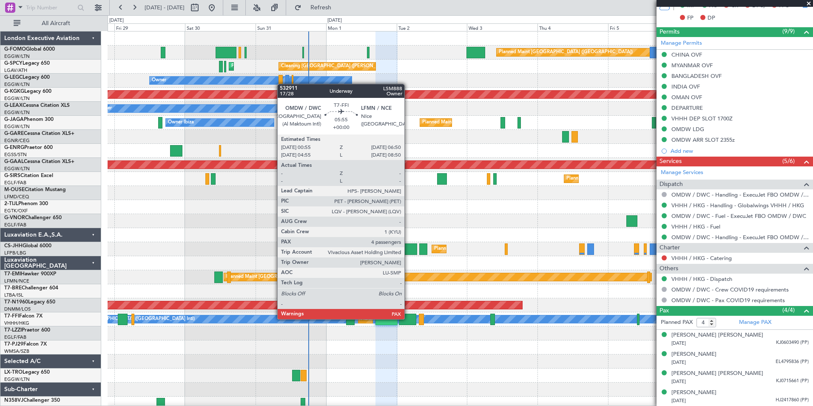
click at [408, 318] on div at bounding box center [407, 318] width 17 height 11
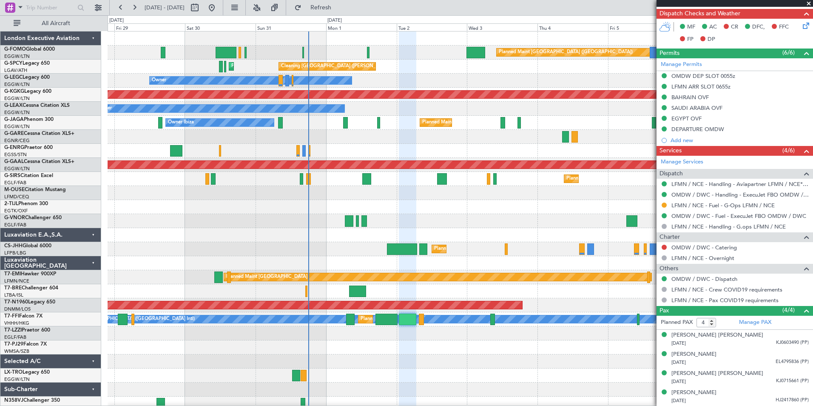
scroll to position [4, 0]
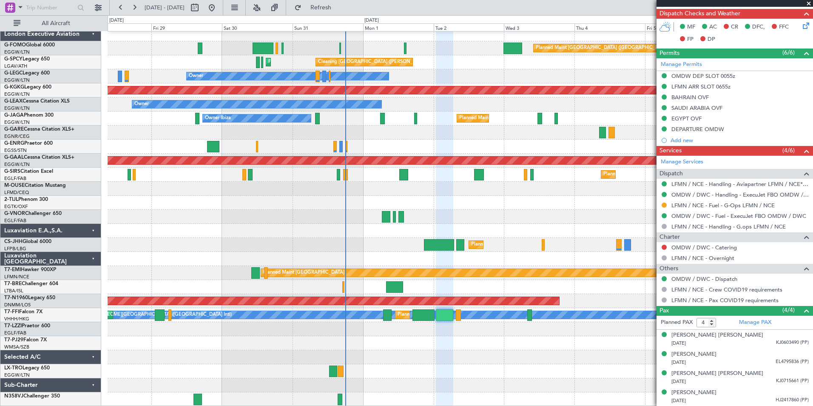
click at [379, 293] on div "Planned Maint London (Luton) Cleaning Athens (Eleftherios Venizelos Intl) Plann…" at bounding box center [460, 216] width 705 height 379
